Goal: Participate in discussion

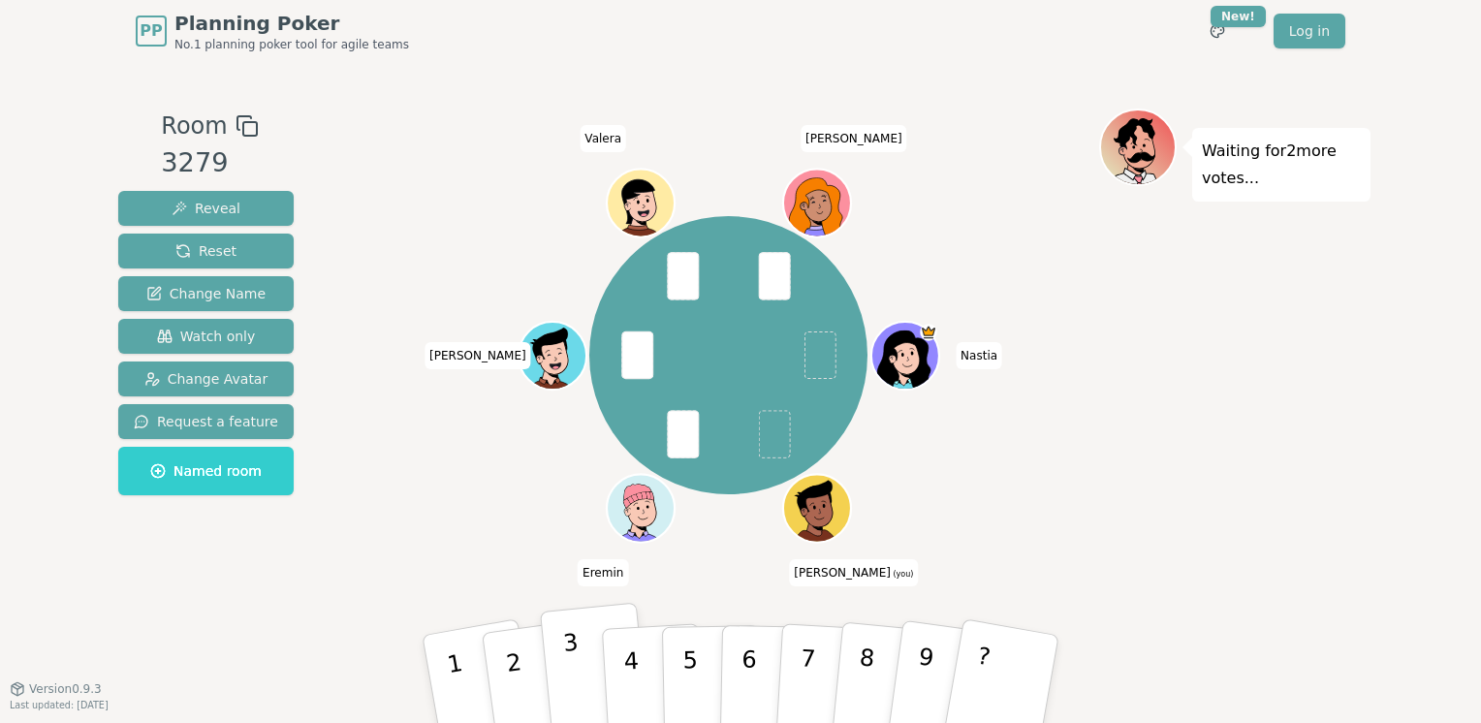
click at [581, 674] on button "3" at bounding box center [595, 680] width 111 height 154
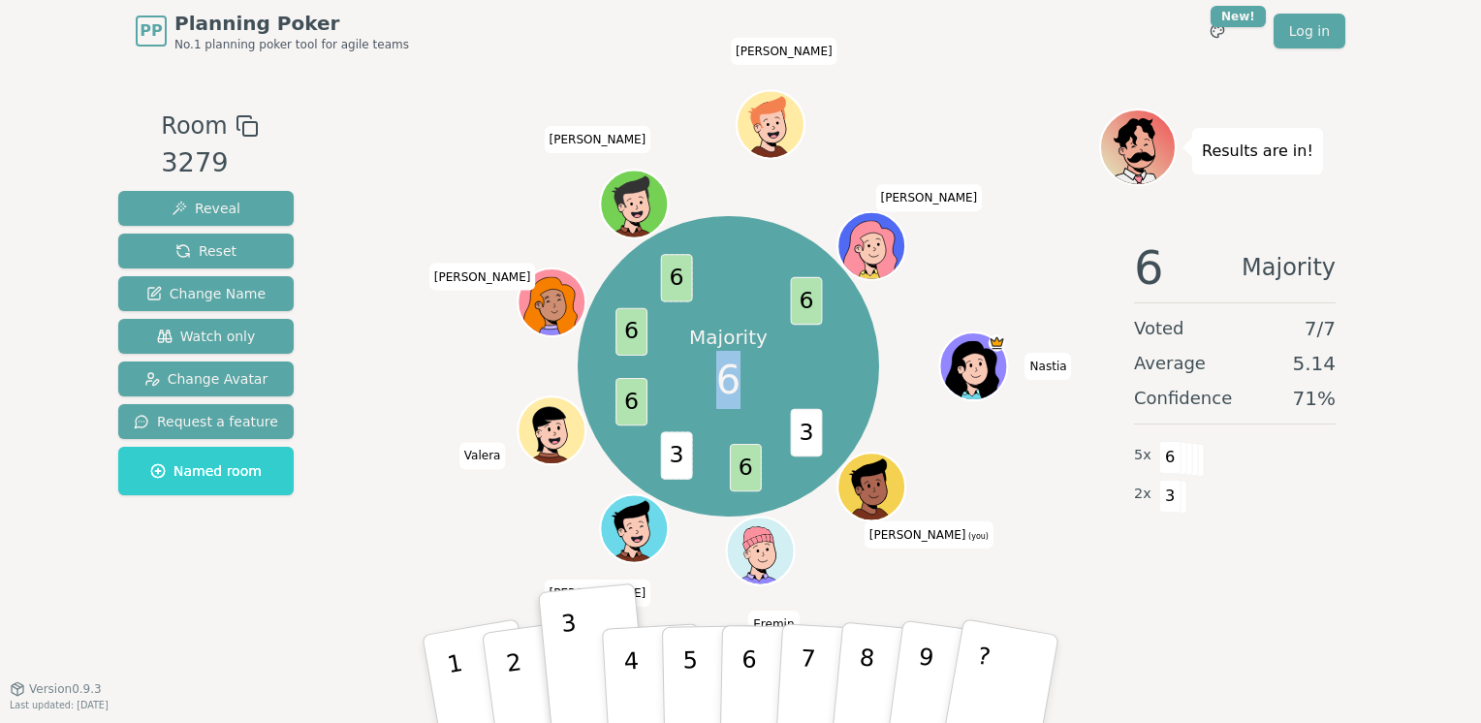
drag, startPoint x: 740, startPoint y: 388, endPoint x: 717, endPoint y: 358, distance: 37.4
click at [717, 358] on div "Majority 6" at bounding box center [727, 366] width 145 height 145
drag, startPoint x: 717, startPoint y: 358, endPoint x: 717, endPoint y: 379, distance: 21.3
click at [717, 379] on div "Majority 6" at bounding box center [727, 366] width 145 height 145
click at [717, 394] on span "6" at bounding box center [728, 380] width 24 height 58
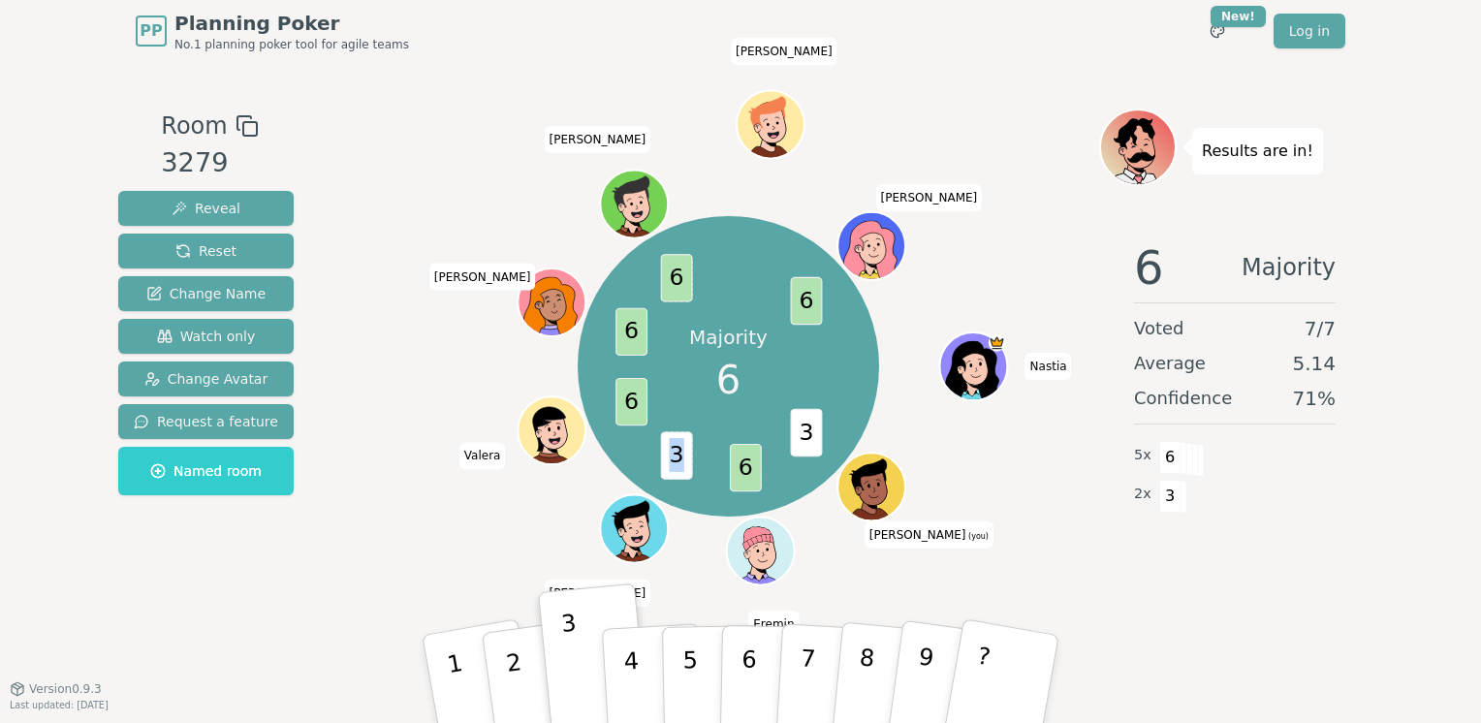
drag, startPoint x: 674, startPoint y: 450, endPoint x: 682, endPoint y: 460, distance: 13.8
click at [682, 460] on span "3" at bounding box center [677, 454] width 32 height 47
drag, startPoint x: 682, startPoint y: 460, endPoint x: 801, endPoint y: 424, distance: 123.9
click at [801, 424] on span "3" at bounding box center [807, 431] width 32 height 47
drag, startPoint x: 801, startPoint y: 427, endPoint x: 807, endPoint y: 443, distance: 17.8
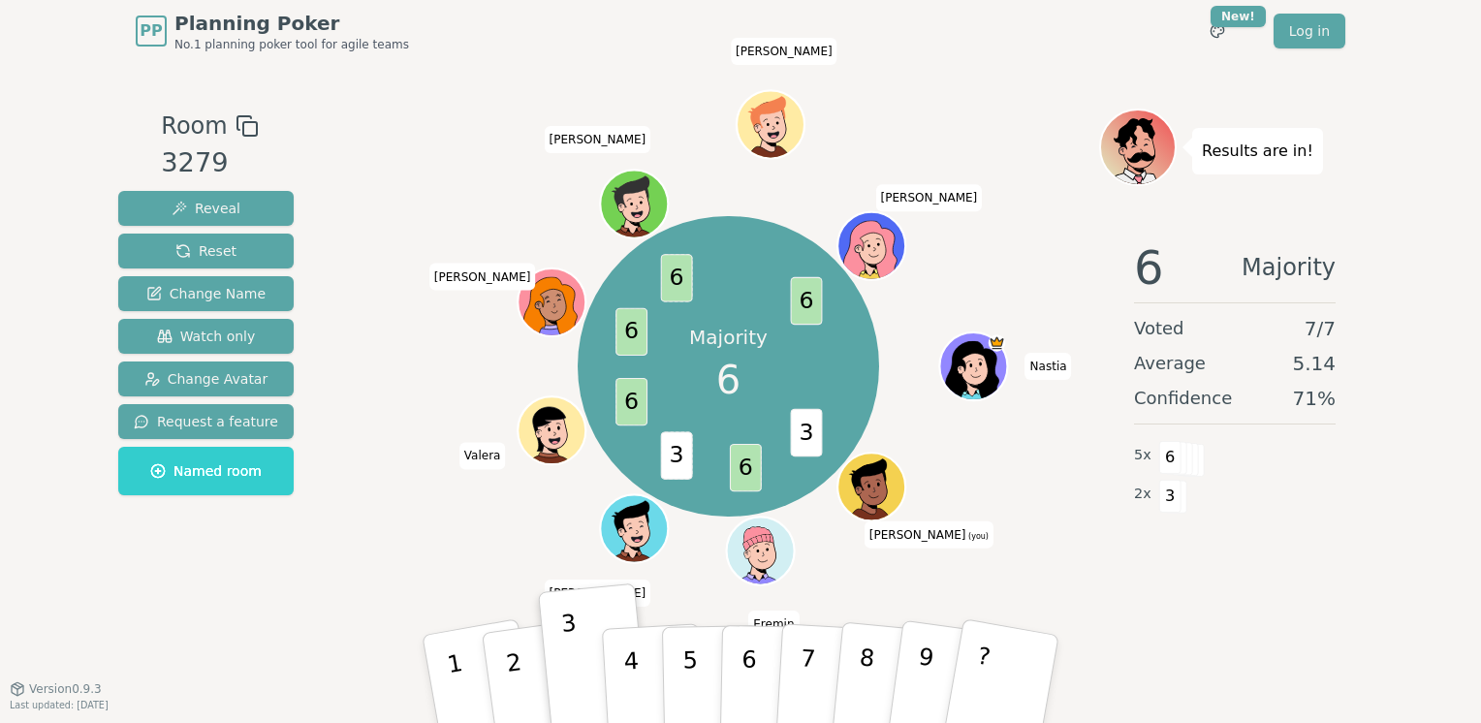
click at [807, 443] on span "3" at bounding box center [807, 431] width 32 height 47
drag, startPoint x: 807, startPoint y: 443, endPoint x: 675, endPoint y: 447, distance: 132.9
click at [675, 447] on span "3" at bounding box center [677, 454] width 32 height 47
drag, startPoint x: 672, startPoint y: 447, endPoint x: 679, endPoint y: 465, distance: 19.6
click at [679, 465] on span "3" at bounding box center [677, 454] width 32 height 47
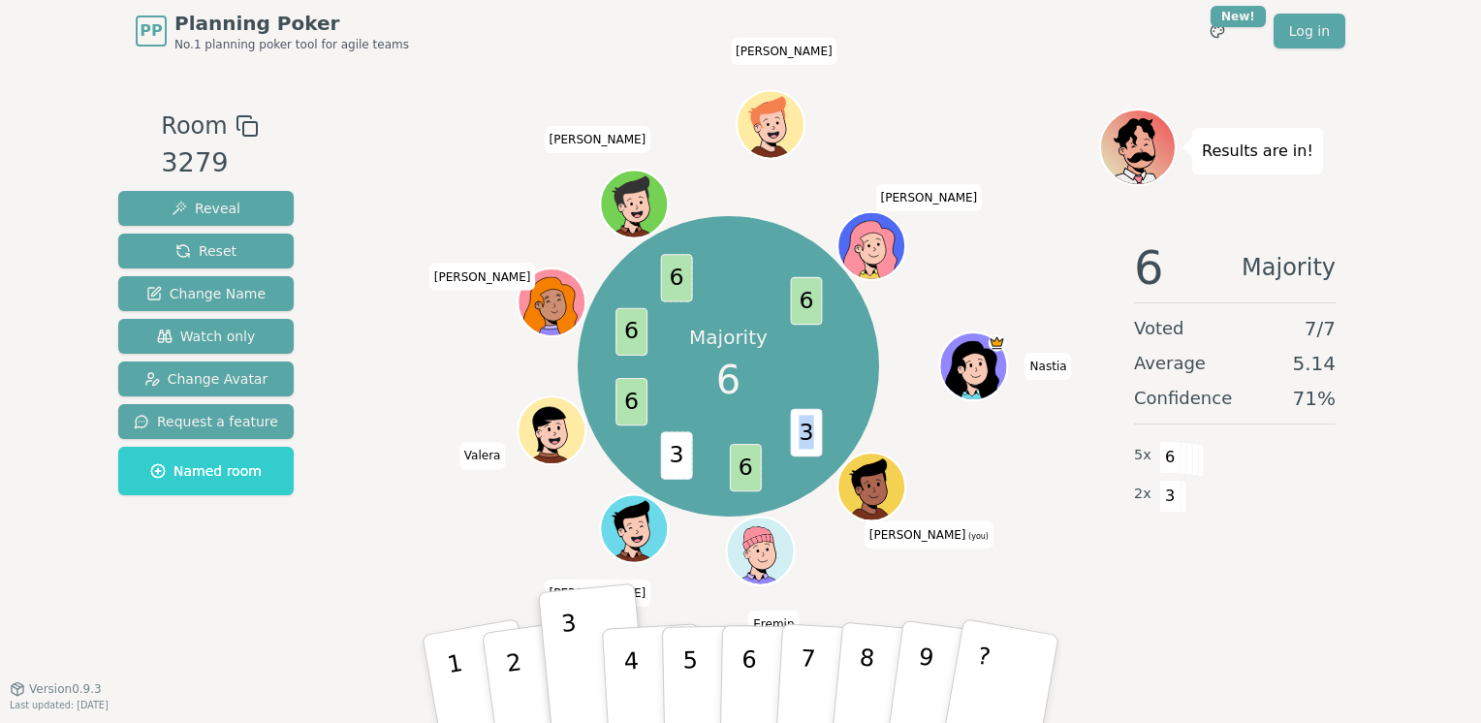
drag, startPoint x: 679, startPoint y: 465, endPoint x: 802, endPoint y: 424, distance: 130.0
click at [802, 424] on span "3" at bounding box center [807, 431] width 32 height 47
drag, startPoint x: 802, startPoint y: 424, endPoint x: 694, endPoint y: 476, distance: 119.7
click at [694, 476] on div "Majority 6 3 6 3 6 6 6 6 [PERSON_NAME] (you) [PERSON_NAME] Ch [PERSON_NAME] W […" at bounding box center [728, 366] width 300 height 300
drag, startPoint x: 694, startPoint y: 476, endPoint x: 811, endPoint y: 441, distance: 122.4
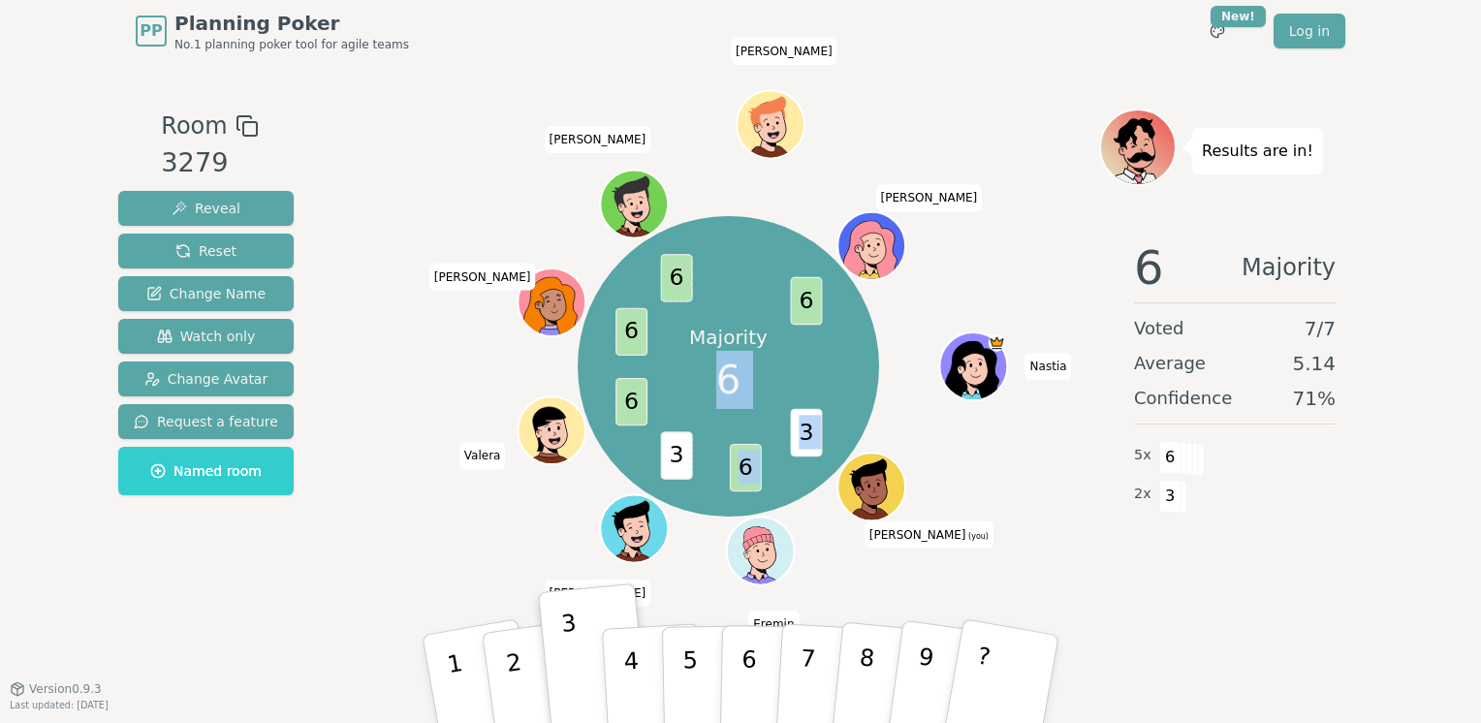
click at [809, 443] on span "3" at bounding box center [807, 431] width 32 height 47
click at [815, 440] on span "3" at bounding box center [807, 431] width 32 height 47
click at [665, 453] on span "3" at bounding box center [677, 454] width 32 height 47
click at [679, 458] on span "3" at bounding box center [677, 454] width 32 height 47
drag, startPoint x: 679, startPoint y: 458, endPoint x: 796, endPoint y: 425, distance: 121.8
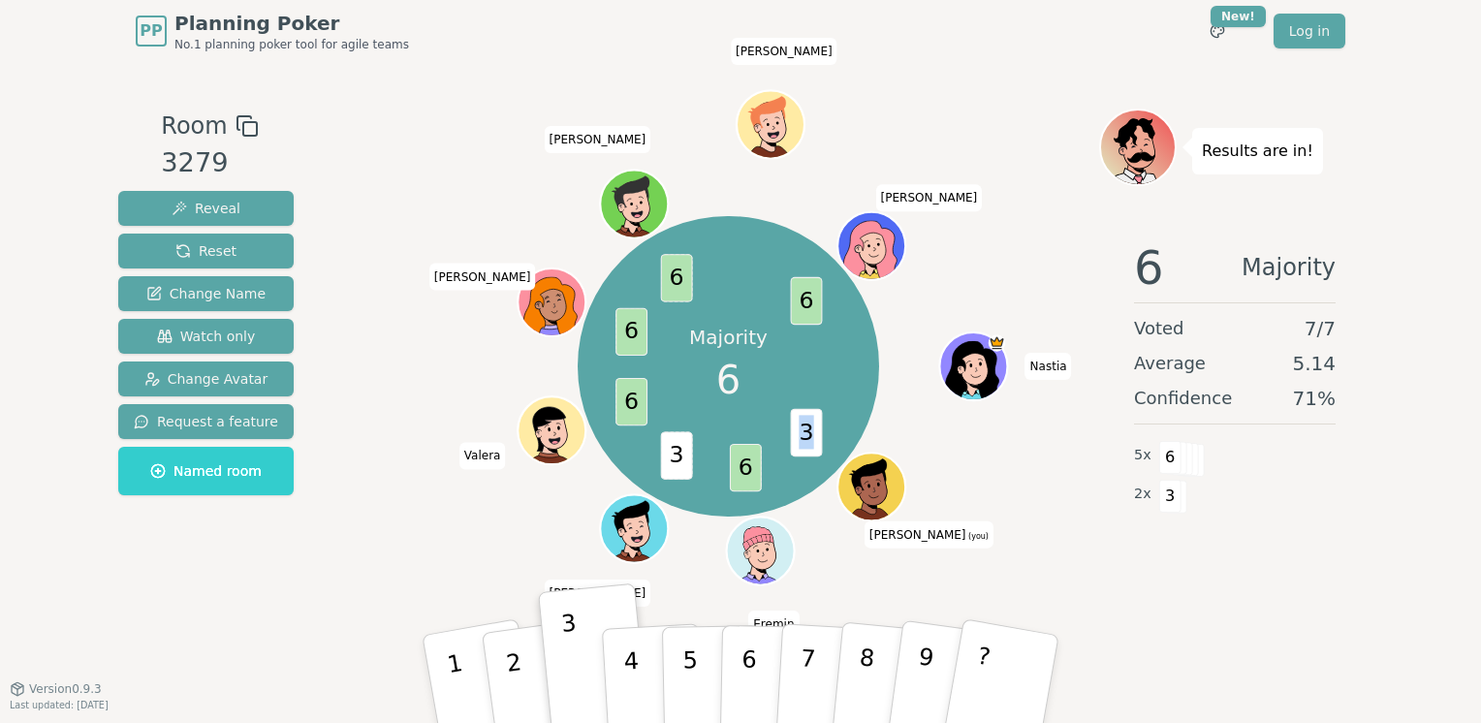
click at [796, 425] on span "3" at bounding box center [807, 431] width 32 height 47
drag, startPoint x: 796, startPoint y: 425, endPoint x: 680, endPoint y: 470, distance: 124.0
click at [680, 470] on span "3" at bounding box center [677, 454] width 32 height 47
drag, startPoint x: 680, startPoint y: 470, endPoint x: 798, endPoint y: 421, distance: 127.3
click at [798, 421] on span "3" at bounding box center [807, 431] width 32 height 47
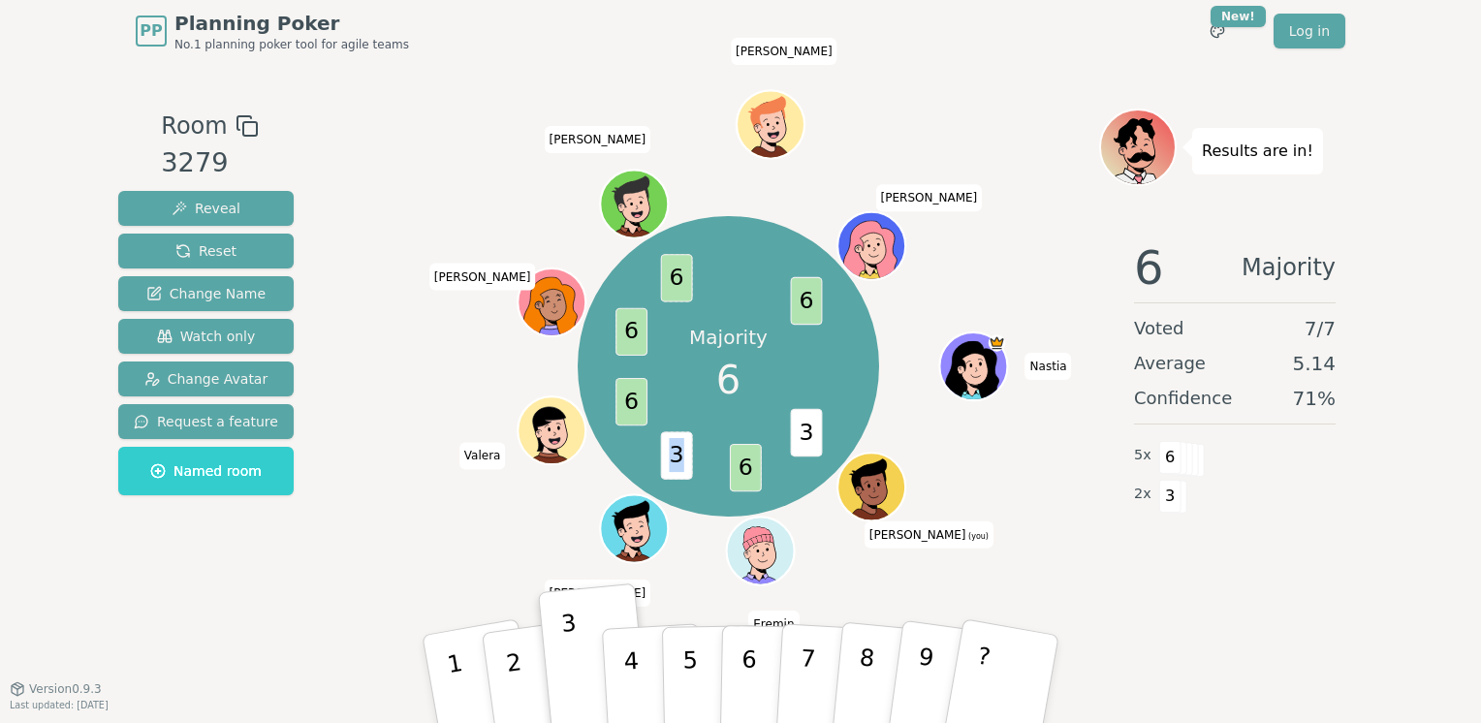
drag, startPoint x: 798, startPoint y: 421, endPoint x: 679, endPoint y: 464, distance: 126.0
click at [679, 464] on span "3" at bounding box center [677, 454] width 32 height 47
drag, startPoint x: 679, startPoint y: 464, endPoint x: 798, endPoint y: 425, distance: 124.8
click at [799, 425] on span "3" at bounding box center [807, 431] width 32 height 47
drag, startPoint x: 798, startPoint y: 425, endPoint x: 676, endPoint y: 464, distance: 128.4
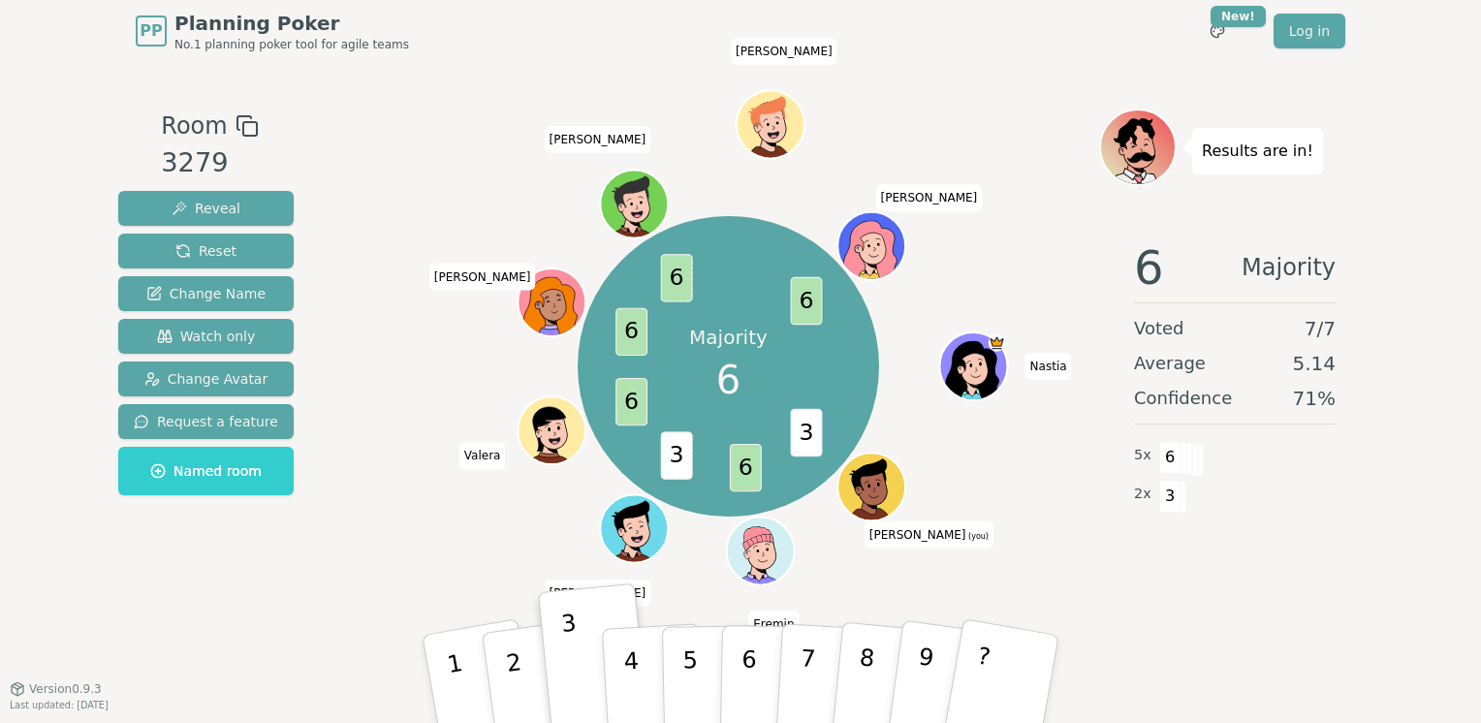
click at [676, 463] on span "3" at bounding box center [677, 454] width 32 height 47
drag, startPoint x: 671, startPoint y: 451, endPoint x: 678, endPoint y: 462, distance: 13.5
click at [678, 461] on span "3" at bounding box center [677, 454] width 32 height 47
drag, startPoint x: 678, startPoint y: 462, endPoint x: 794, endPoint y: 425, distance: 122.3
click at [794, 425] on span "3" at bounding box center [807, 431] width 32 height 47
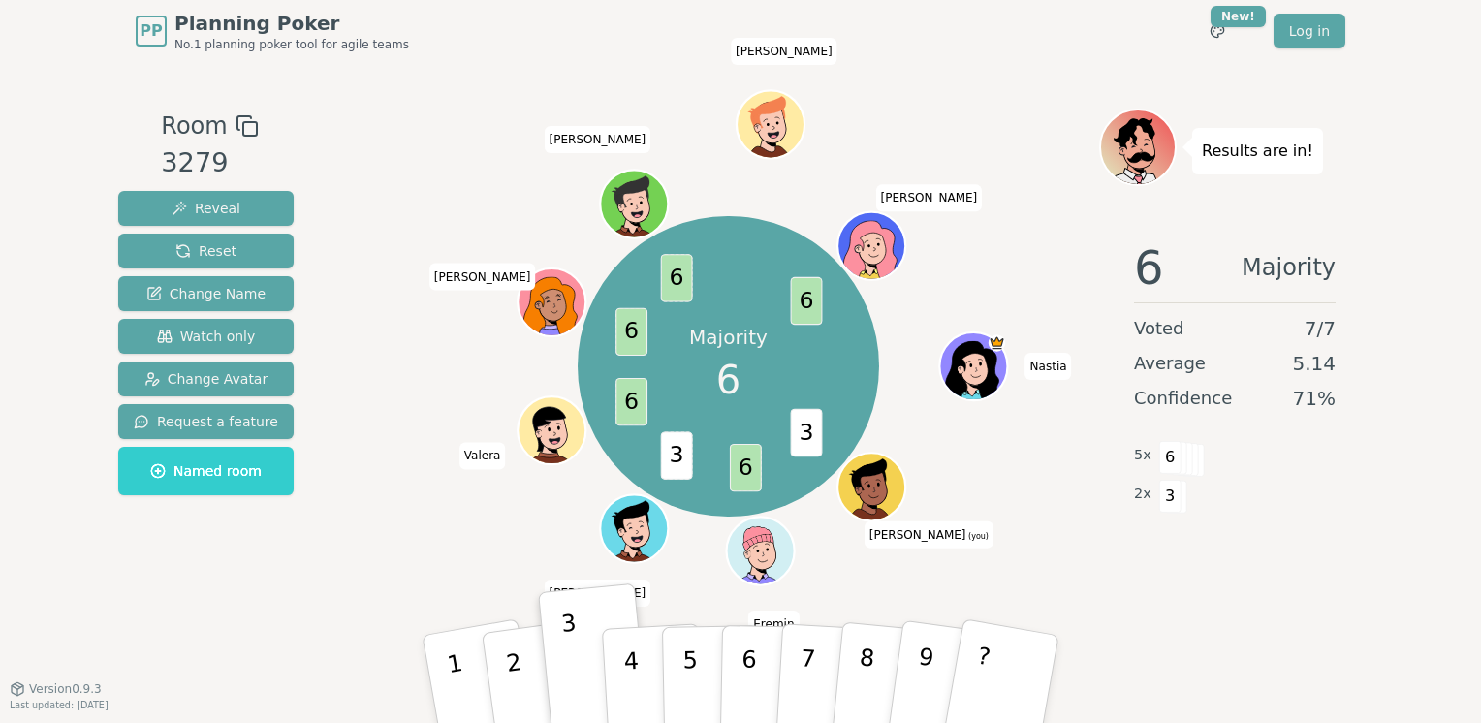
drag, startPoint x: 794, startPoint y: 425, endPoint x: 679, endPoint y: 461, distance: 121.1
click at [679, 460] on span "3" at bounding box center [677, 454] width 32 height 47
drag, startPoint x: 679, startPoint y: 461, endPoint x: 793, endPoint y: 422, distance: 121.1
click at [793, 422] on span "3" at bounding box center [807, 431] width 32 height 47
drag, startPoint x: 793, startPoint y: 422, endPoint x: 690, endPoint y: 479, distance: 117.6
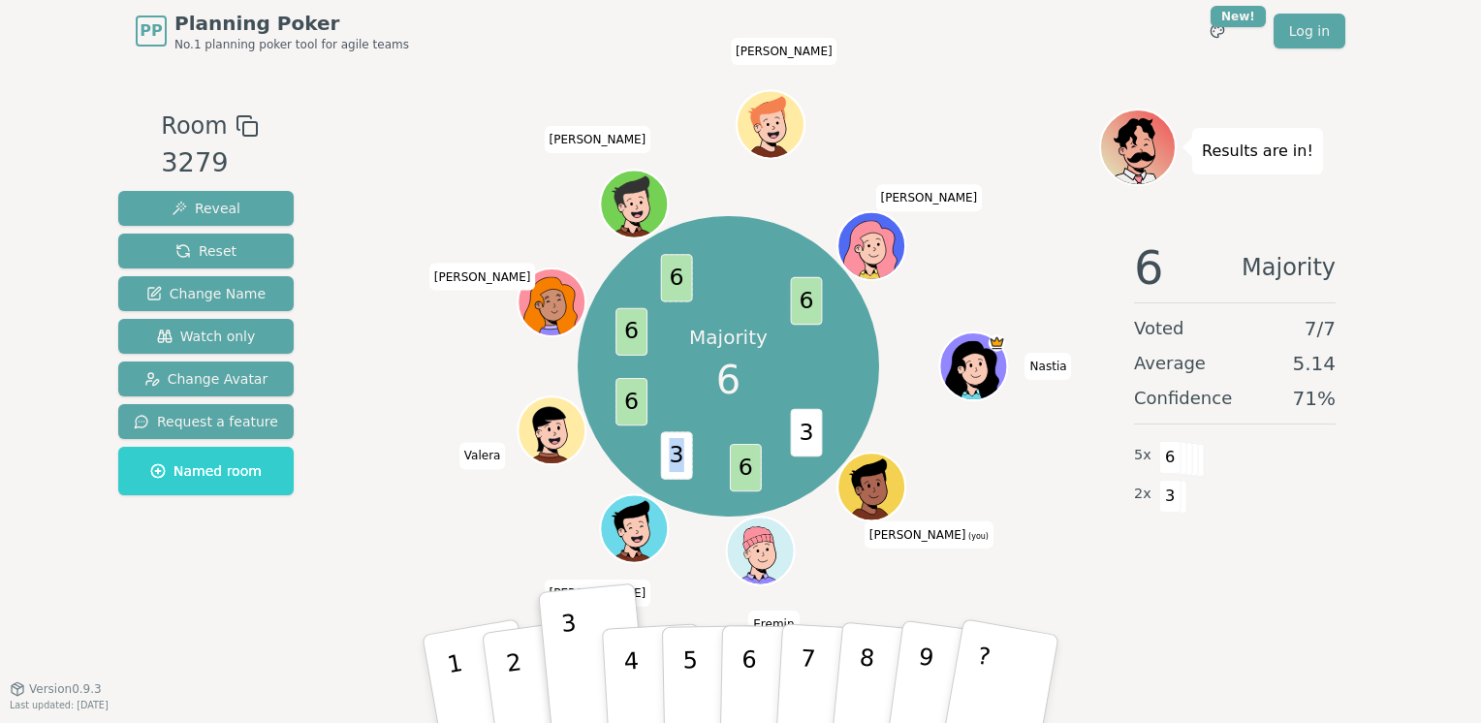
click at [690, 479] on span "3" at bounding box center [677, 454] width 32 height 47
drag, startPoint x: 690, startPoint y: 479, endPoint x: 793, endPoint y: 427, distance: 115.3
click at [793, 427] on span "3" at bounding box center [807, 431] width 32 height 47
drag, startPoint x: 793, startPoint y: 427, endPoint x: 682, endPoint y: 466, distance: 117.4
click at [682, 466] on span "3" at bounding box center [677, 454] width 32 height 47
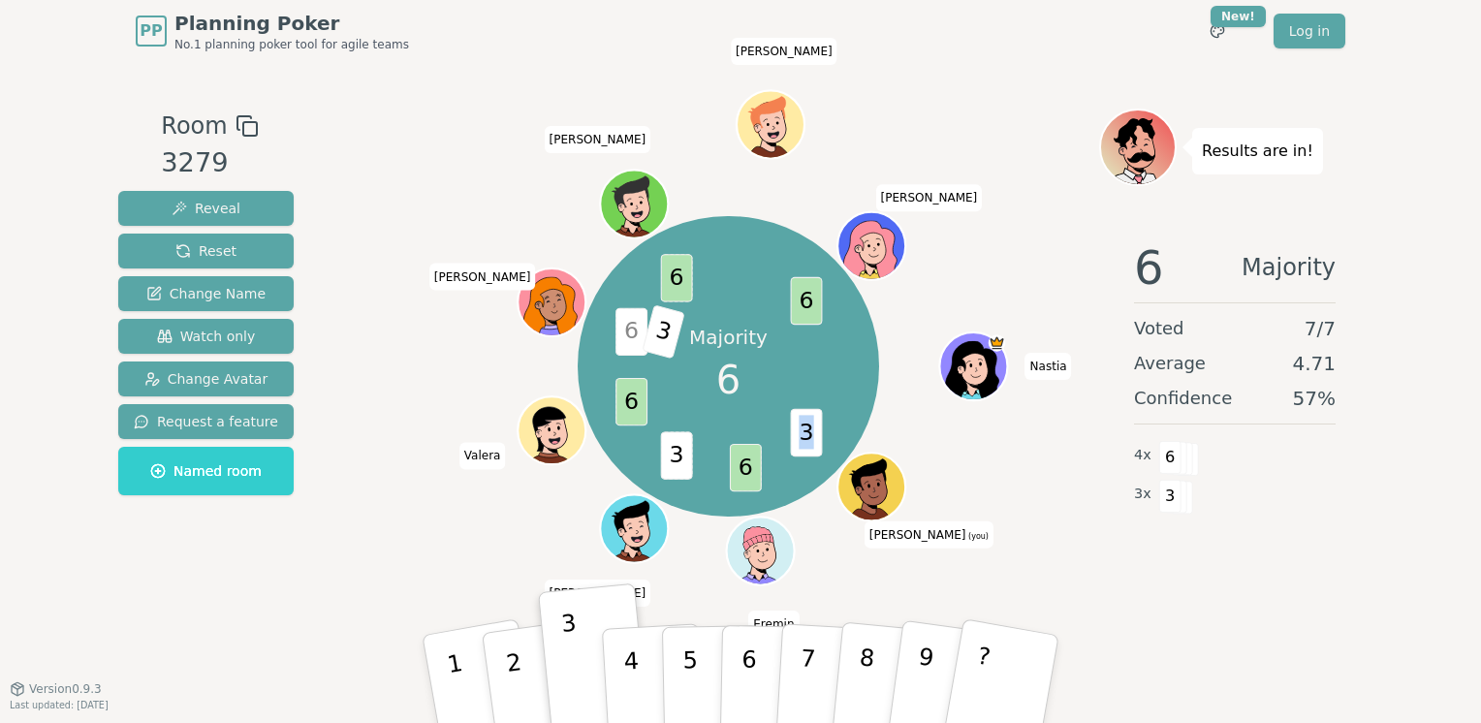
drag, startPoint x: 682, startPoint y: 466, endPoint x: 797, endPoint y: 424, distance: 122.1
click at [797, 424] on span "3" at bounding box center [807, 431] width 32 height 47
drag, startPoint x: 797, startPoint y: 424, endPoint x: 676, endPoint y: 466, distance: 128.5
click at [676, 466] on span "3" at bounding box center [677, 454] width 32 height 47
drag, startPoint x: 671, startPoint y: 454, endPoint x: 682, endPoint y: 469, distance: 19.4
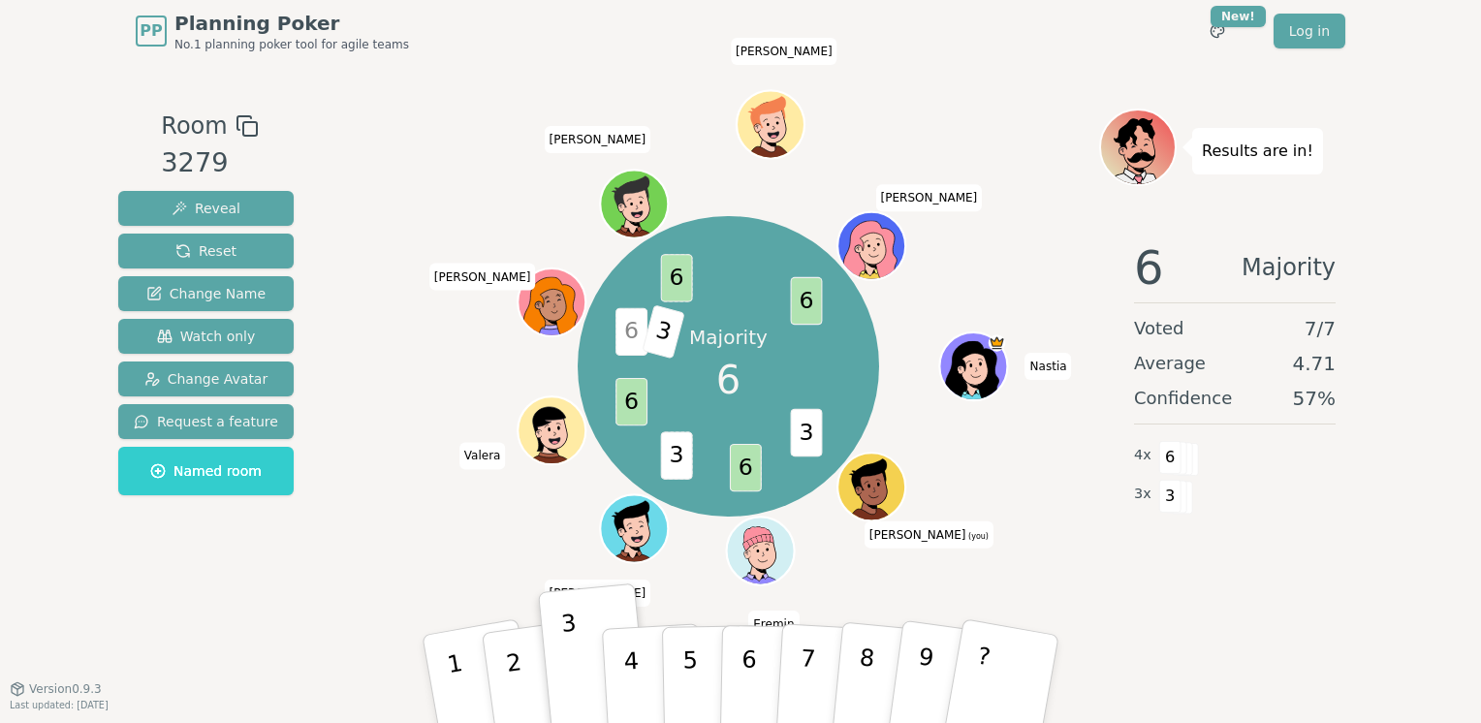
click at [682, 469] on span "3" at bounding box center [677, 454] width 32 height 47
drag, startPoint x: 682, startPoint y: 469, endPoint x: 799, endPoint y: 420, distance: 126.4
click at [799, 420] on span "3" at bounding box center [807, 431] width 32 height 47
drag, startPoint x: 799, startPoint y: 420, endPoint x: 680, endPoint y: 468, distance: 127.8
click at [680, 468] on span "3" at bounding box center [677, 454] width 32 height 47
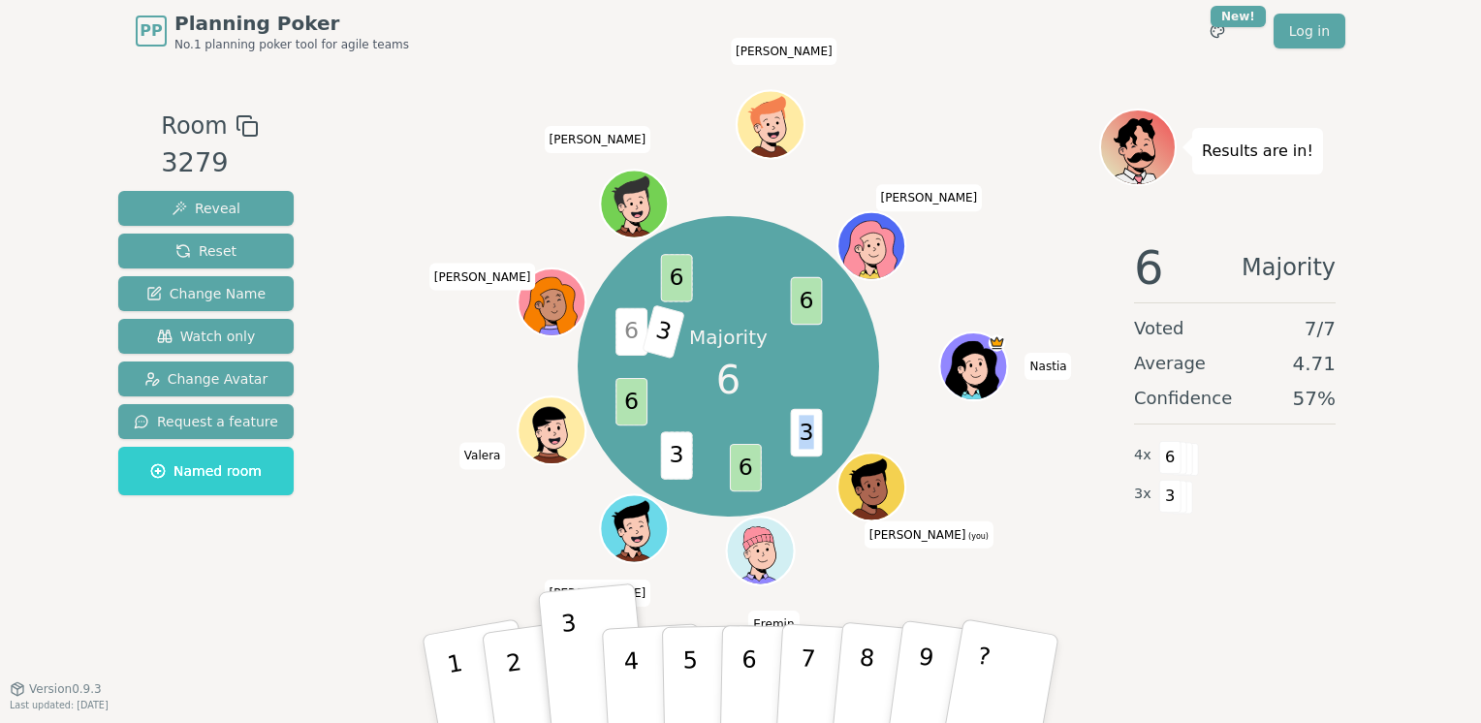
drag, startPoint x: 680, startPoint y: 468, endPoint x: 796, endPoint y: 425, distance: 123.3
click at [796, 425] on span "3" at bounding box center [807, 431] width 32 height 47
drag, startPoint x: 796, startPoint y: 425, endPoint x: 679, endPoint y: 470, distance: 124.9
click at [679, 470] on span "3" at bounding box center [677, 454] width 32 height 47
drag, startPoint x: 679, startPoint y: 470, endPoint x: 794, endPoint y: 424, distance: 123.5
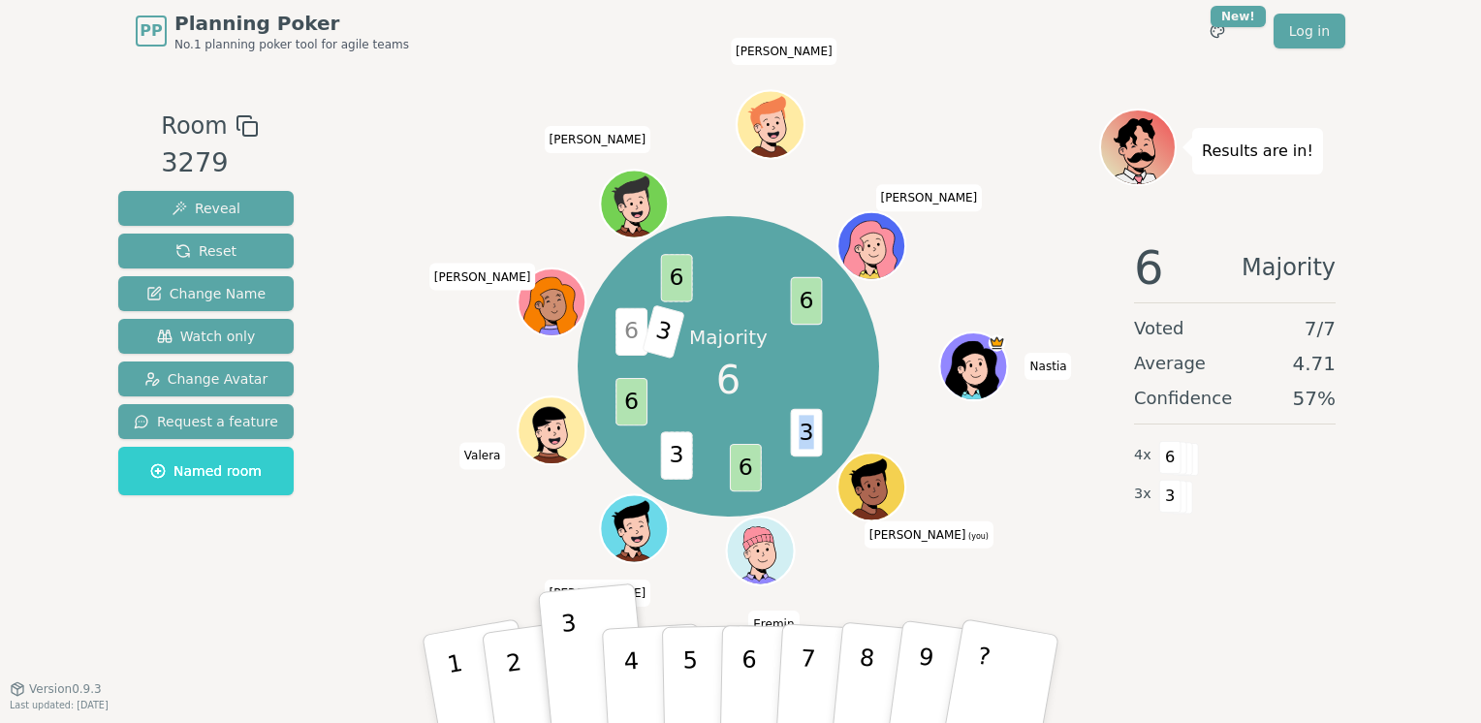
click at [794, 424] on span "3" at bounding box center [807, 431] width 32 height 47
drag, startPoint x: 794, startPoint y: 424, endPoint x: 678, endPoint y: 473, distance: 126.4
click at [678, 473] on span "3" at bounding box center [677, 454] width 32 height 47
drag
click at [780, 419] on div "Majority 6 3 6 3 6 6 3 6 6 [PERSON_NAME] (you) [PERSON_NAME] Ch [PERSON_NAME] W…" at bounding box center [728, 366] width 300 height 300
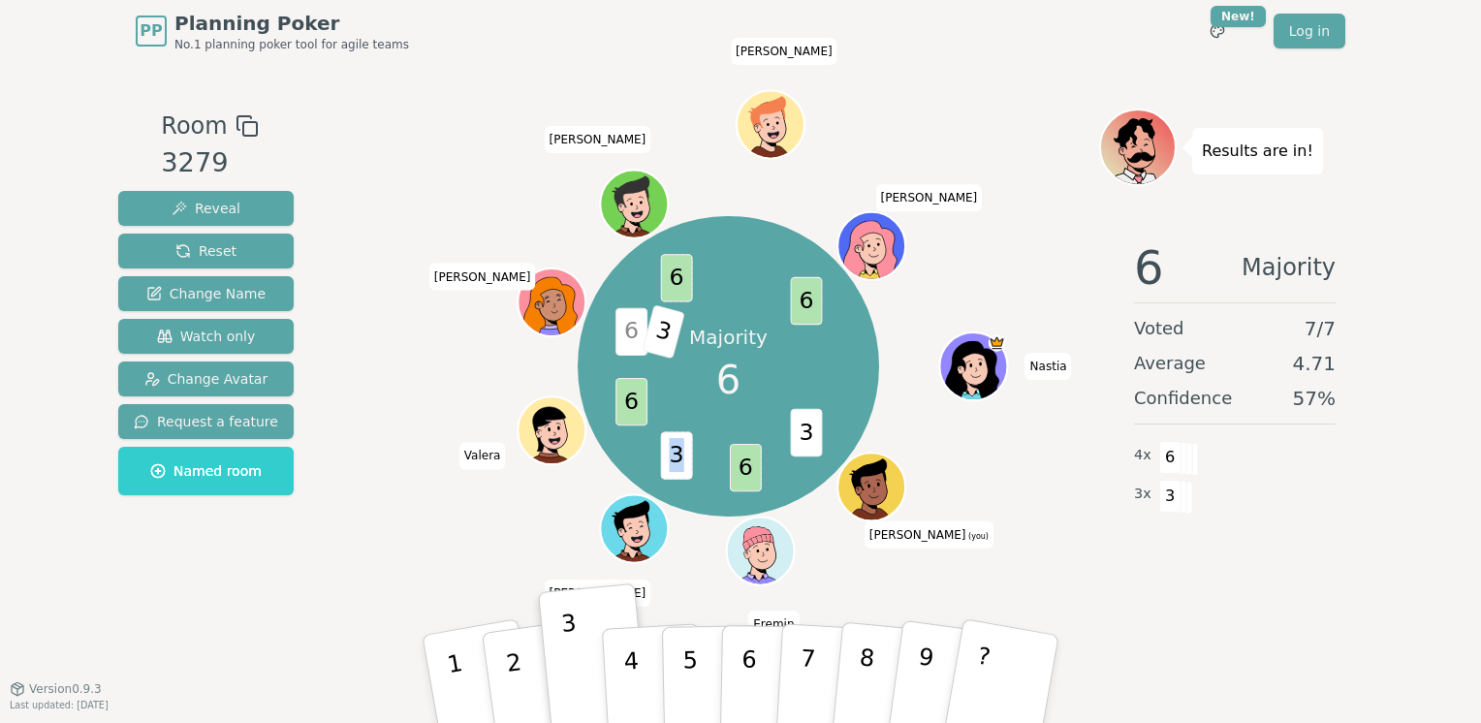
click at [687, 480] on div "Majority 6 3 6 3 6 6 3 6 6 [PERSON_NAME] (you) [PERSON_NAME] Ch [PERSON_NAME] W…" at bounding box center [728, 366] width 300 height 300
click at [810, 438] on span "3" at bounding box center [807, 431] width 32 height 47
click at [657, 456] on div "Majority 6 3 6 3 6 6 3 6 6 [PERSON_NAME] (you) [PERSON_NAME] Ch [PERSON_NAME] W…" at bounding box center [728, 366] width 300 height 300
click at [681, 463] on span "3" at bounding box center [677, 454] width 32 height 47
click at [798, 424] on span "3" at bounding box center [807, 431] width 32 height 47
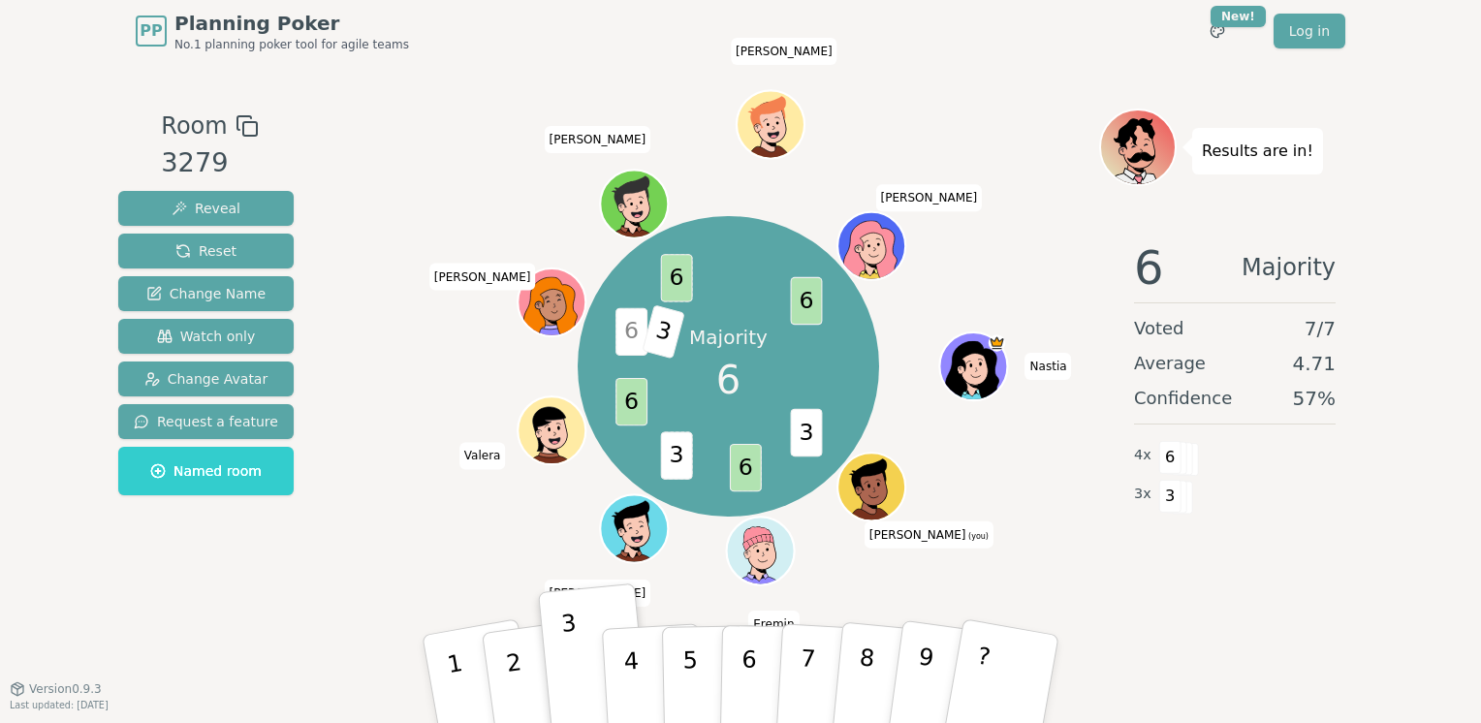
click at [678, 463] on span "3" at bounding box center [677, 454] width 32 height 47
click at [798, 426] on span "3" at bounding box center [807, 431] width 32 height 47
click at [679, 466] on span "3" at bounding box center [677, 454] width 32 height 47
click at [796, 427] on span "3" at bounding box center [807, 431] width 32 height 47
click at [788, 426] on div "Majority 6 3 6 3 6 6 3 6 6 [PERSON_NAME] (you) [PERSON_NAME] Ch [PERSON_NAME] W…" at bounding box center [728, 366] width 300 height 300
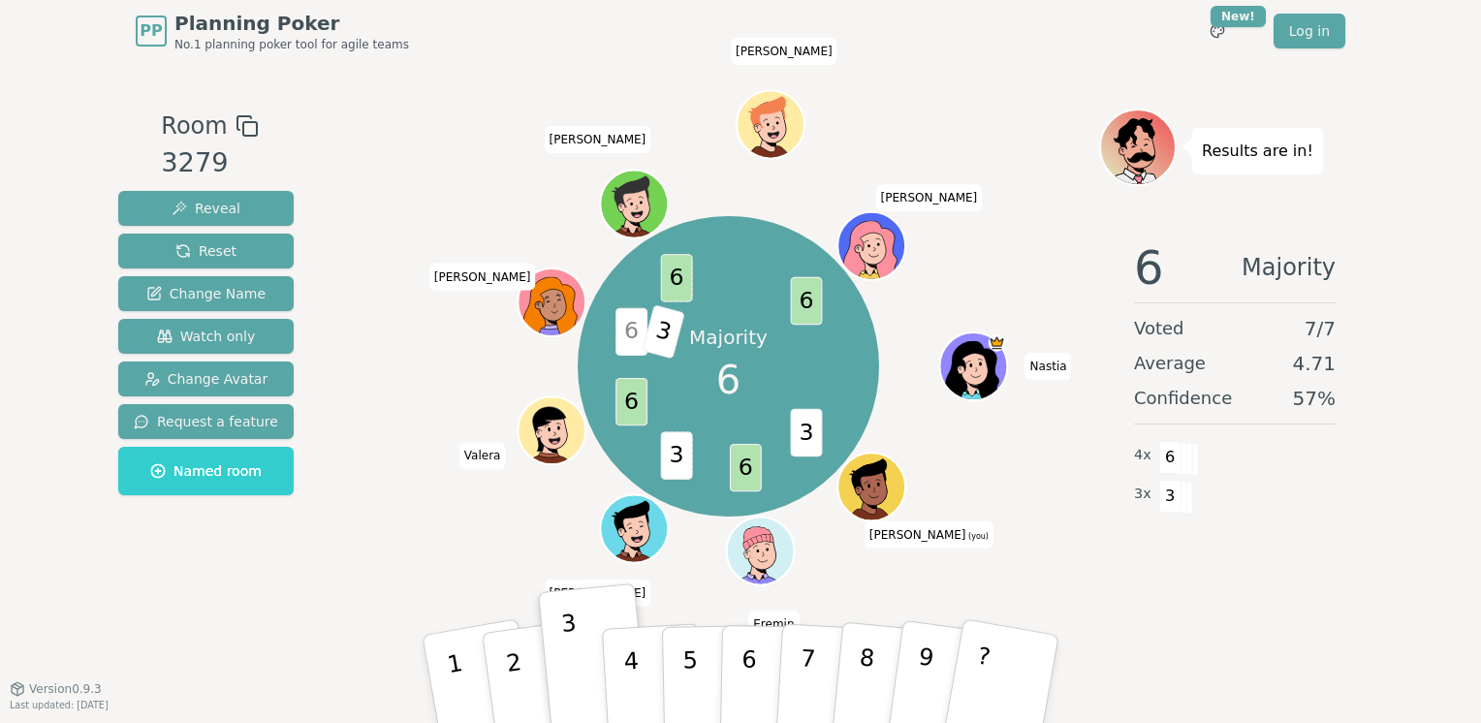
click at [680, 467] on span "3" at bounding box center [677, 454] width 32 height 47
click at [798, 427] on span "3" at bounding box center [807, 431] width 32 height 47
click at [687, 466] on span "3" at bounding box center [677, 454] width 32 height 47
click at [793, 422] on span "3" at bounding box center [807, 431] width 32 height 47
click at [683, 466] on span "3" at bounding box center [677, 454] width 32 height 47
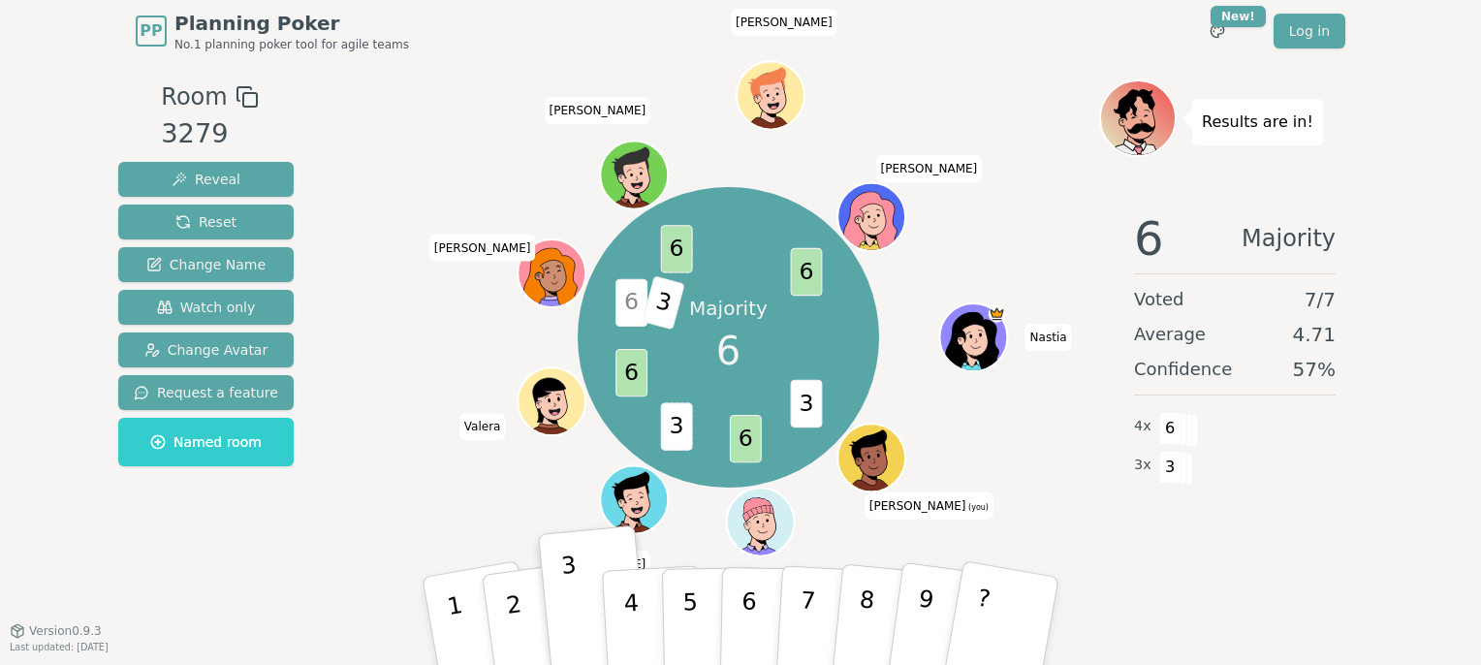
click at [771, 446] on div "Majority 6 3 6 3 6 6 3 6 6 [PERSON_NAME] (you) [PERSON_NAME] Ch [PERSON_NAME] W…" at bounding box center [728, 337] width 300 height 300
click at [680, 435] on span "3" at bounding box center [677, 425] width 32 height 47
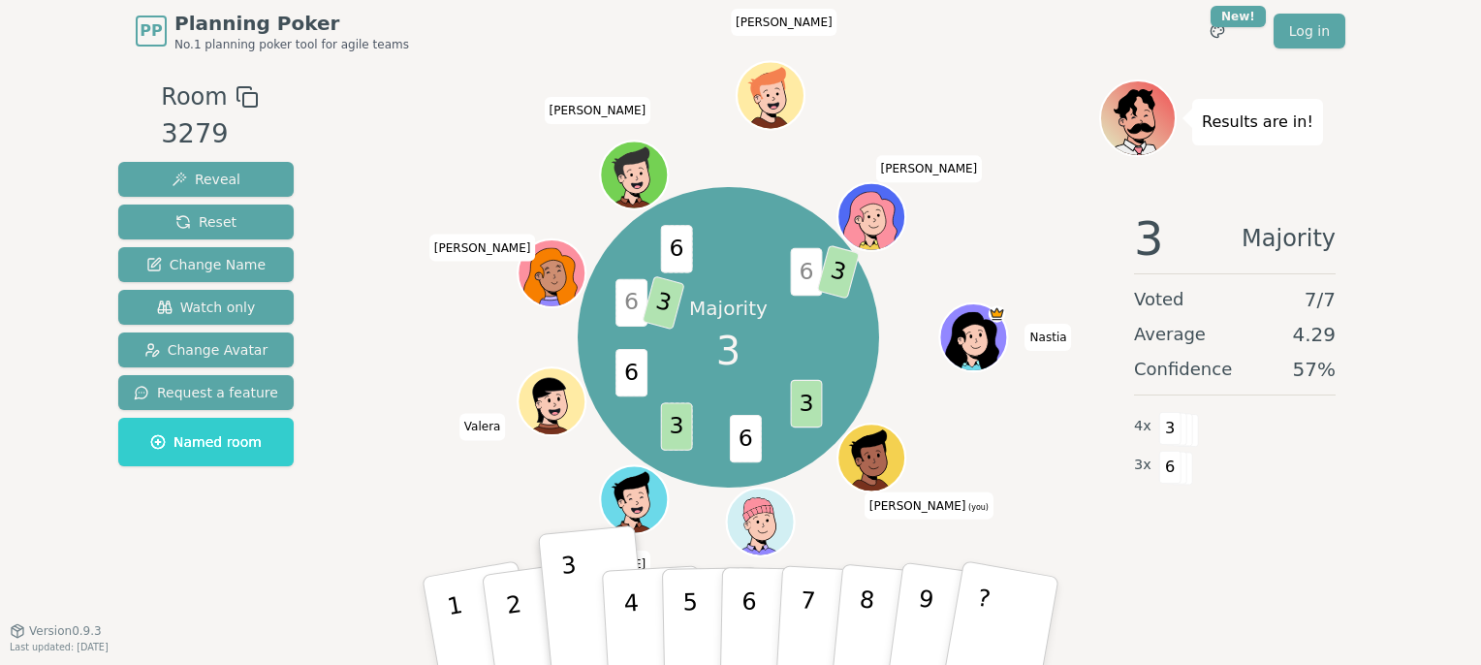
click at [815, 458] on div "Majority 3 3 6 3 6 6 3 6 6 3 [PERSON_NAME] (you) [PERSON_NAME] Ch [PERSON_NAME]…" at bounding box center [728, 337] width 300 height 300
click at [1062, 423] on div "Majority 3 3 6 3 6 3 6 3 6 3 6 3 [PERSON_NAME] (you) [PERSON_NAME] Ch [PERSON_N…" at bounding box center [729, 337] width 742 height 446
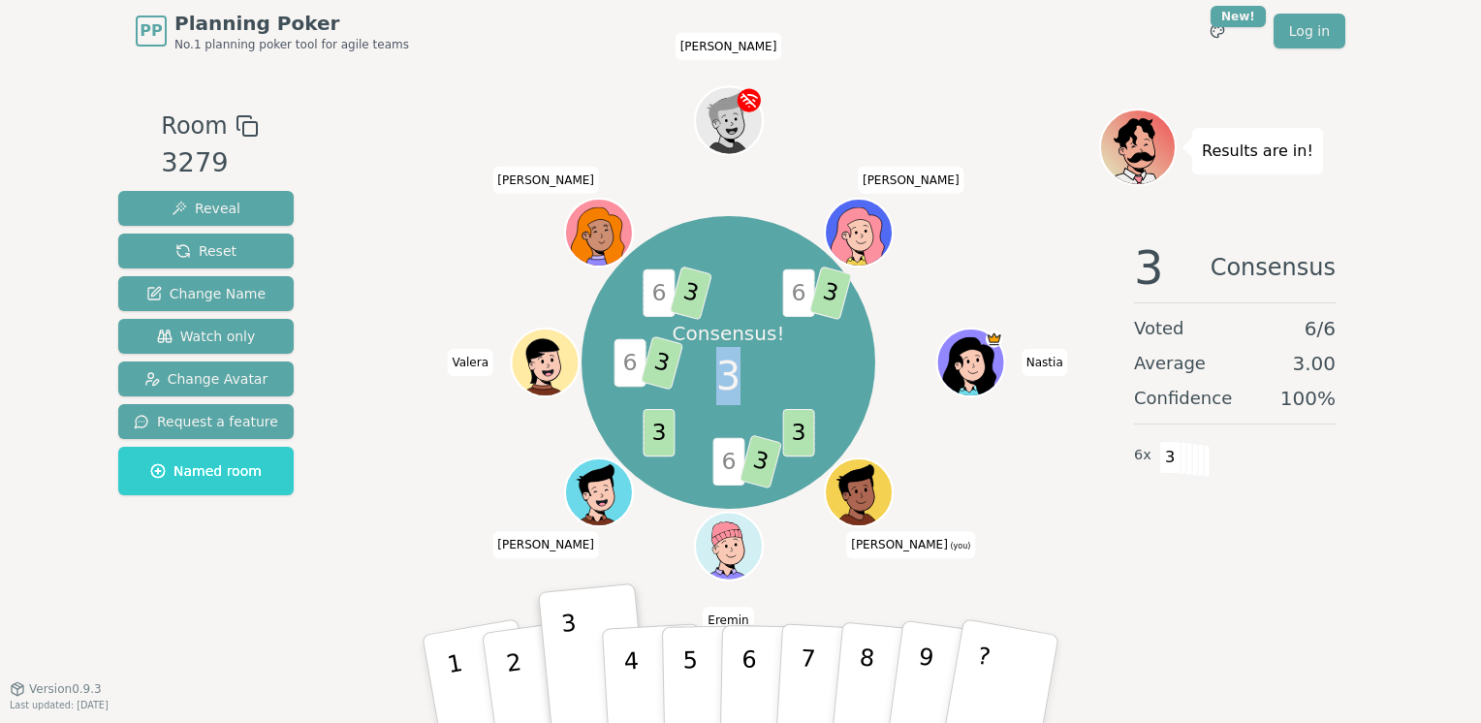
drag, startPoint x: 716, startPoint y: 366, endPoint x: 735, endPoint y: 382, distance: 24.1
click at [735, 382] on div "Consensus! 3" at bounding box center [728, 362] width 145 height 145
